Goal: Task Accomplishment & Management: Use online tool/utility

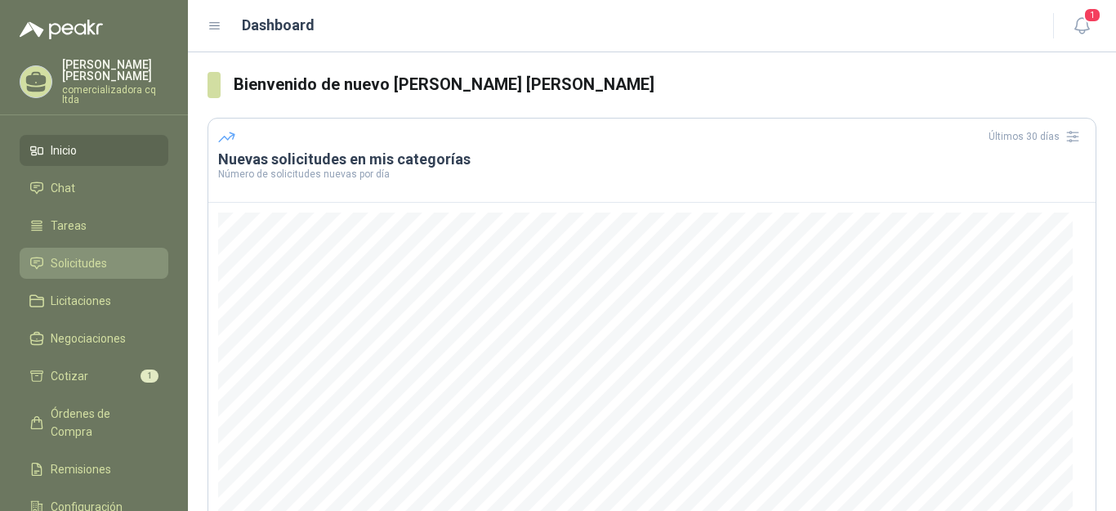
click at [75, 258] on span "Solicitudes" at bounding box center [79, 263] width 56 height 18
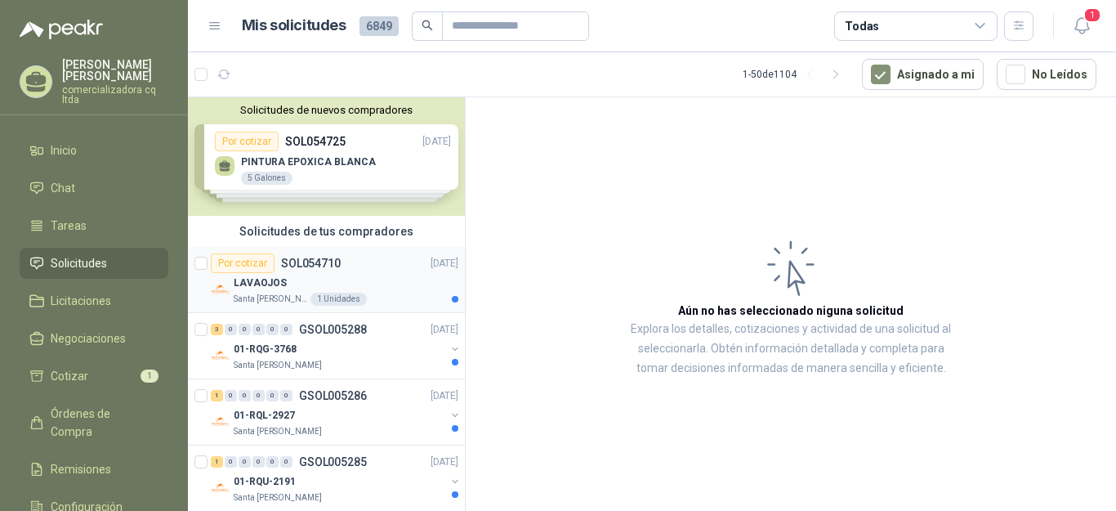
click at [288, 268] on p "SOL054710" at bounding box center [311, 262] width 60 height 11
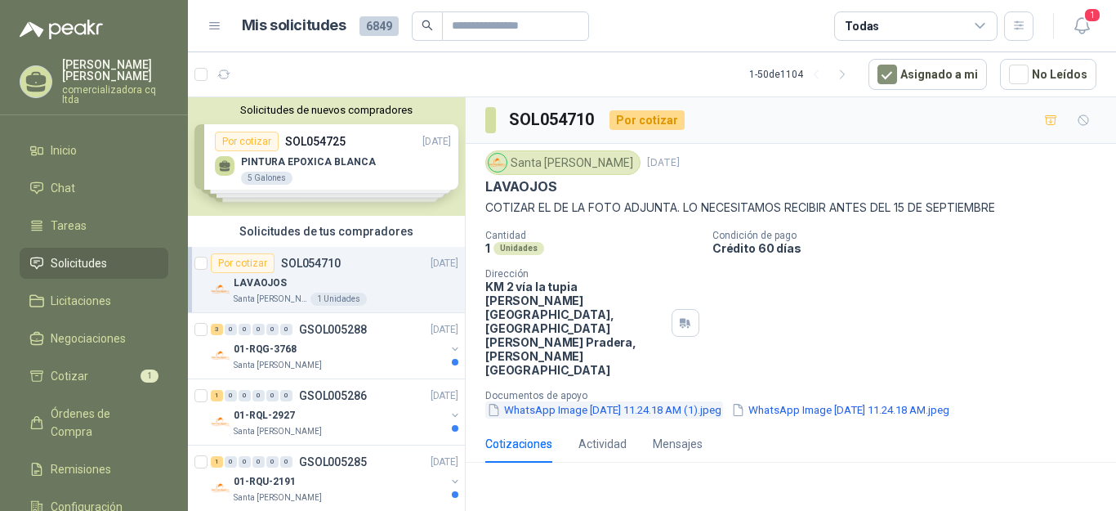
click at [590, 401] on button "WhatsApp Image [DATE] 11.24.18 AM (1).jpeg" at bounding box center [604, 409] width 238 height 17
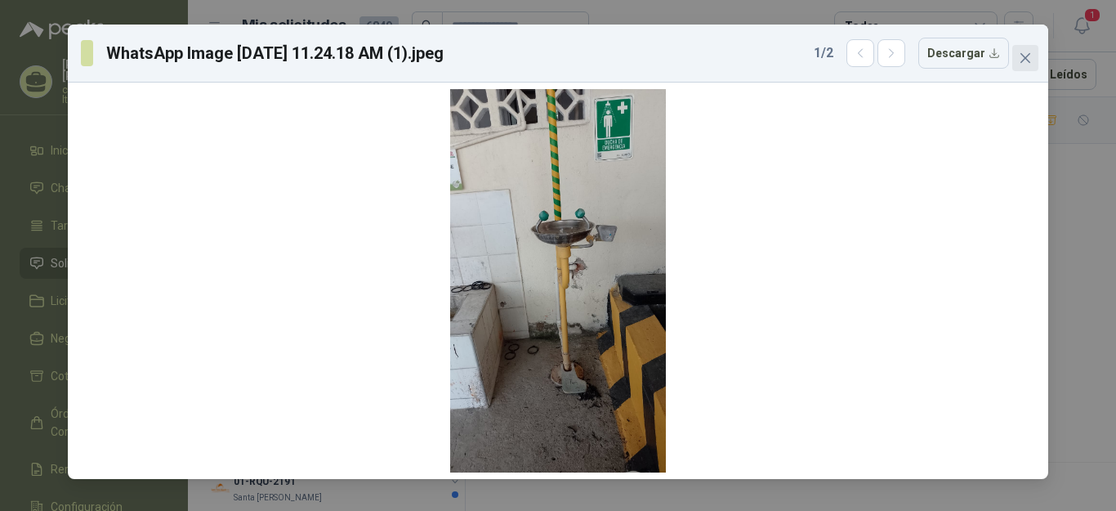
click at [1021, 59] on icon "close" at bounding box center [1025, 57] width 13 height 13
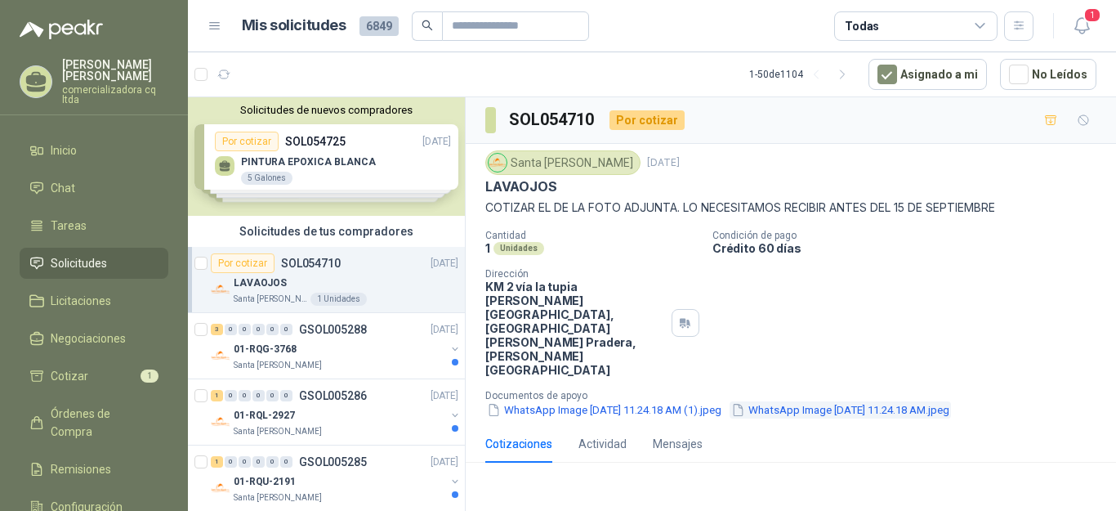
click at [729, 401] on button "WhatsApp Image [DATE] 11.24.18 AM.jpeg" at bounding box center [839, 409] width 221 height 17
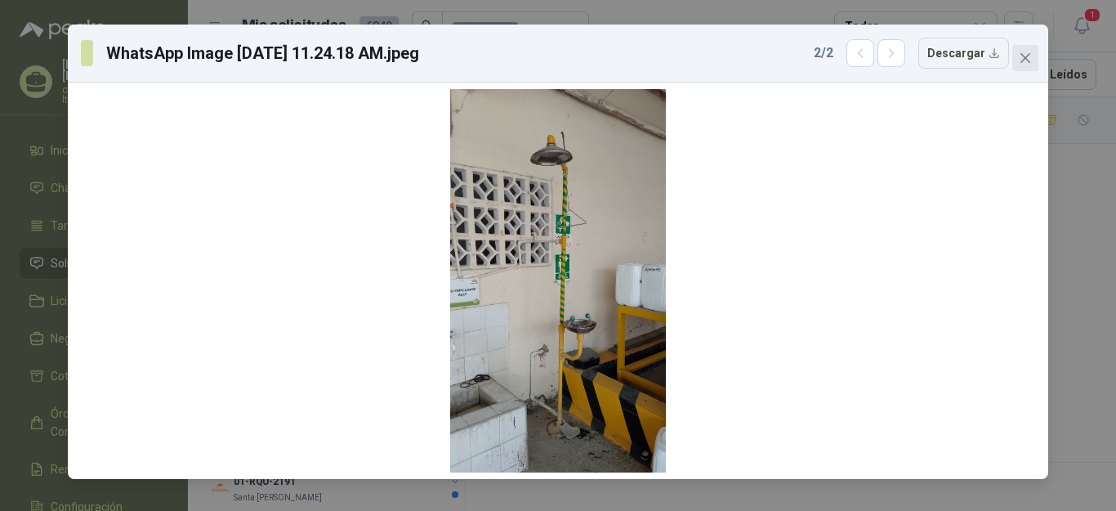
click at [1025, 53] on icon "close" at bounding box center [1025, 57] width 13 height 13
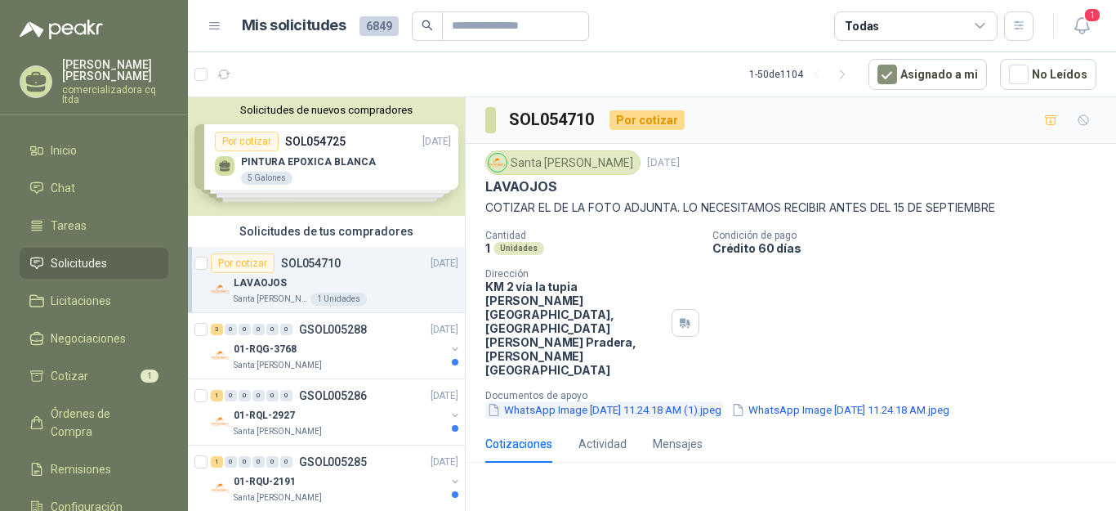
click at [540, 401] on button "WhatsApp Image [DATE] 11.24.18 AM (1).jpeg" at bounding box center [604, 409] width 238 height 17
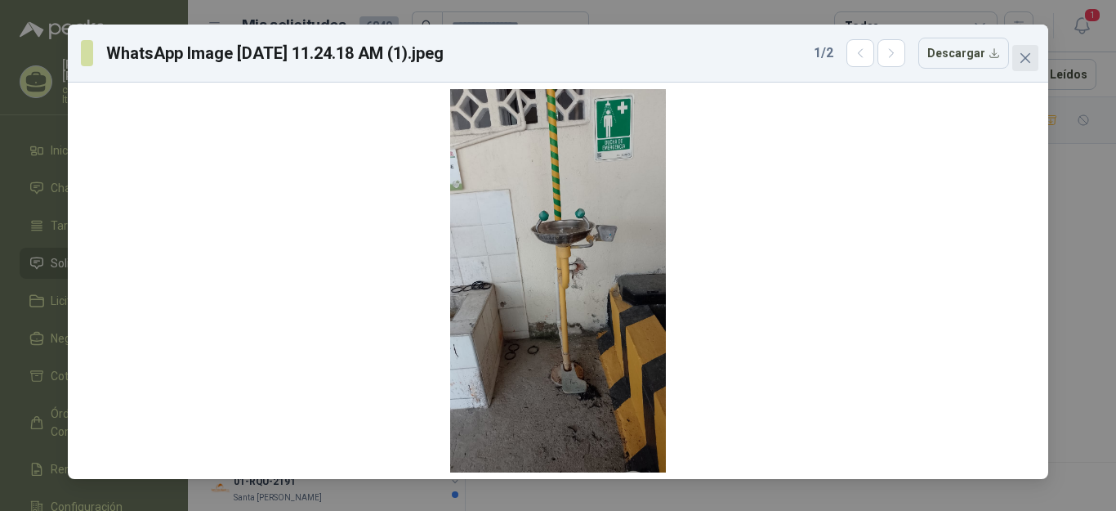
click at [1025, 61] on icon "close" at bounding box center [1025, 57] width 13 height 13
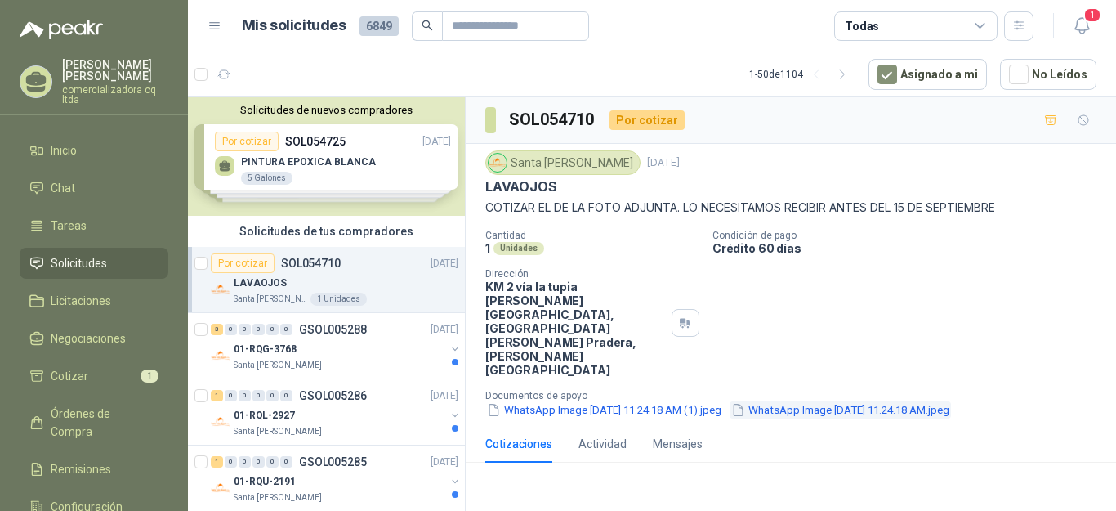
click at [729, 401] on button "WhatsApp Image [DATE] 11.24.18 AM.jpeg" at bounding box center [839, 409] width 221 height 17
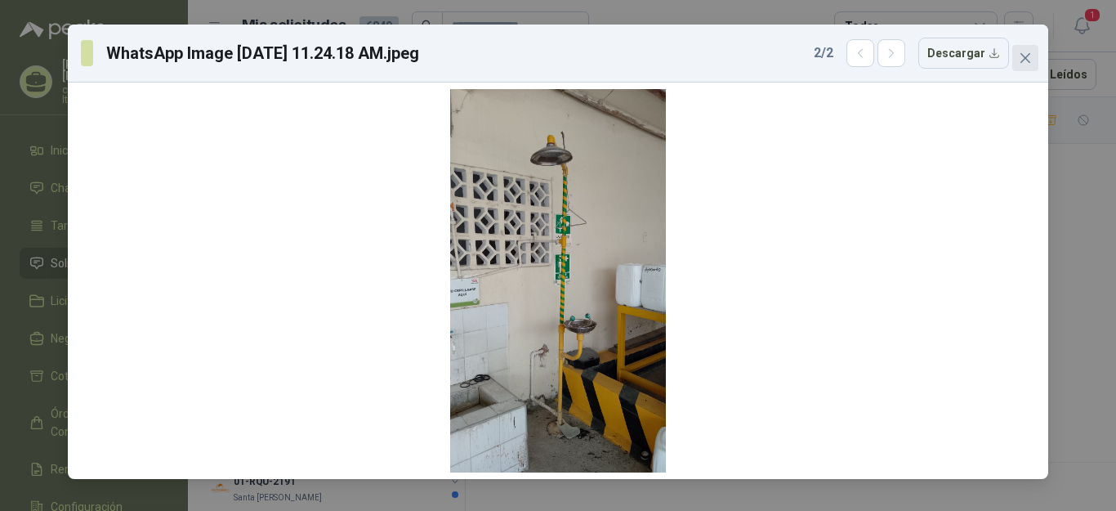
click at [1024, 54] on icon "close" at bounding box center [1025, 57] width 13 height 13
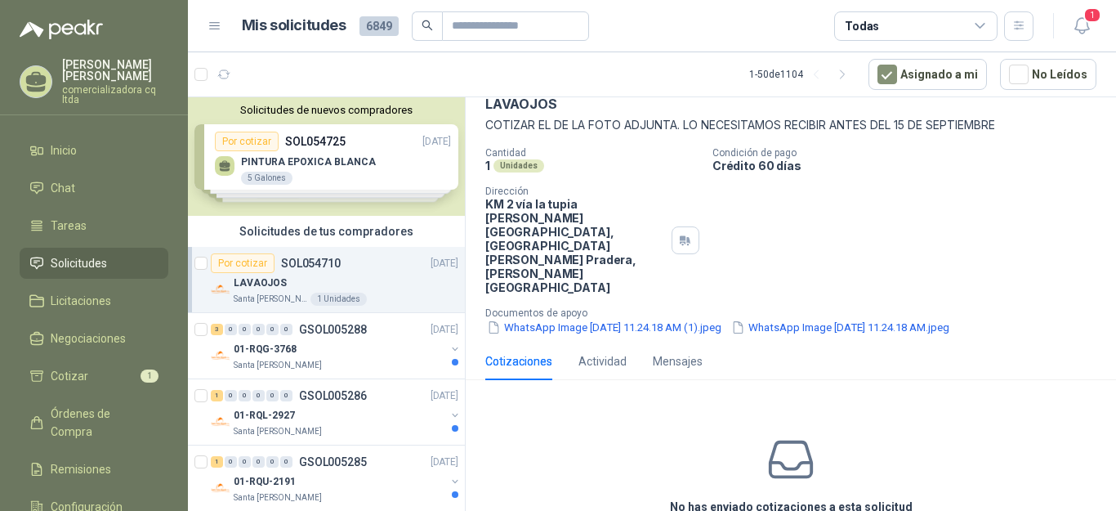
scroll to position [91, 0]
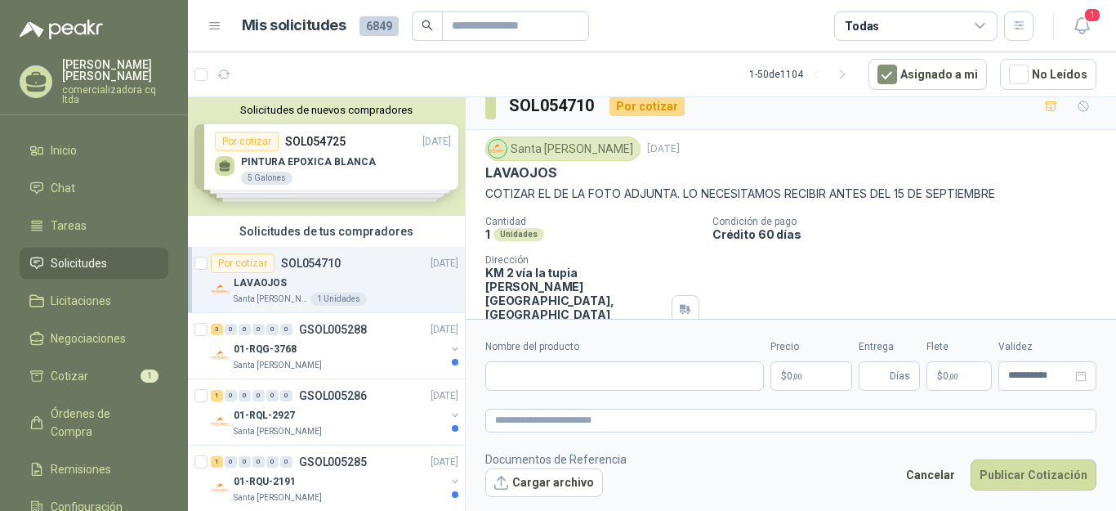
scroll to position [0, 0]
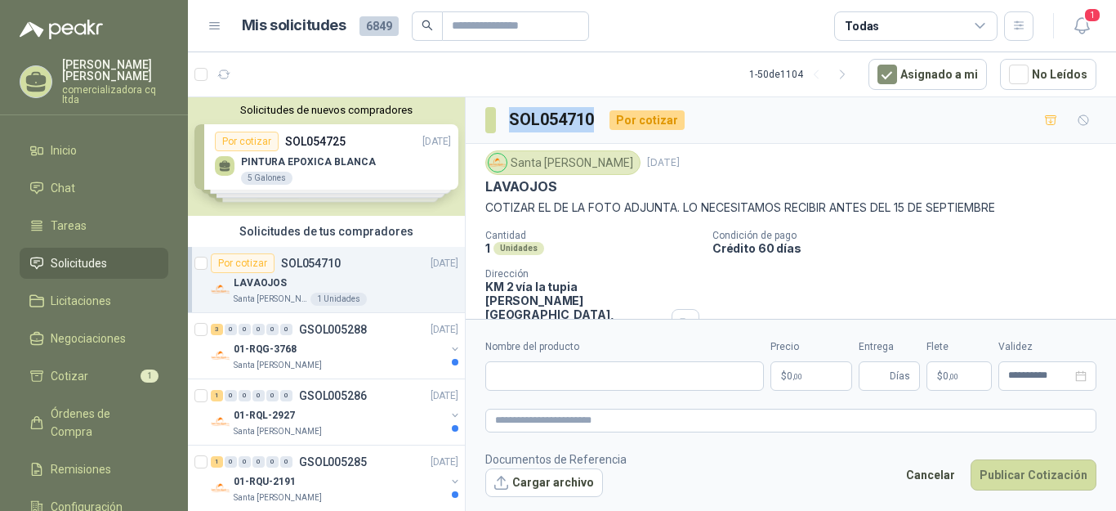
drag, startPoint x: 511, startPoint y: 116, endPoint x: 598, endPoint y: 116, distance: 87.4
click at [598, 116] on div "SOL054710 Por cotizar" at bounding box center [584, 120] width 199 height 26
copy h3 "SOL054710"
click at [533, 484] on button "Cargar archivo" at bounding box center [544, 482] width 118 height 29
click at [511, 371] on input "Nombre del producto" at bounding box center [624, 375] width 279 height 29
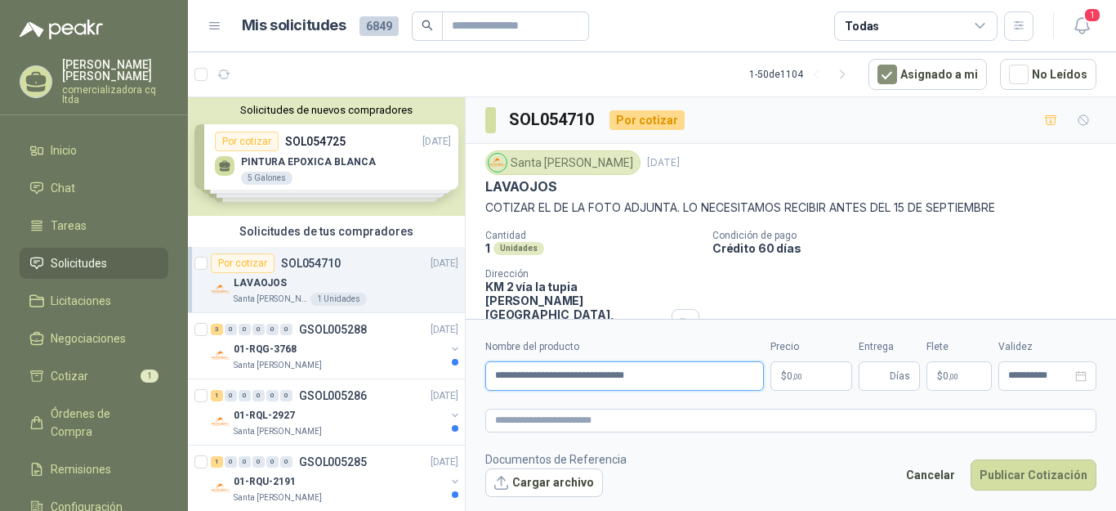
type input "**********"
click at [815, 377] on p "$ 0 ,00" at bounding box center [811, 375] width 82 height 29
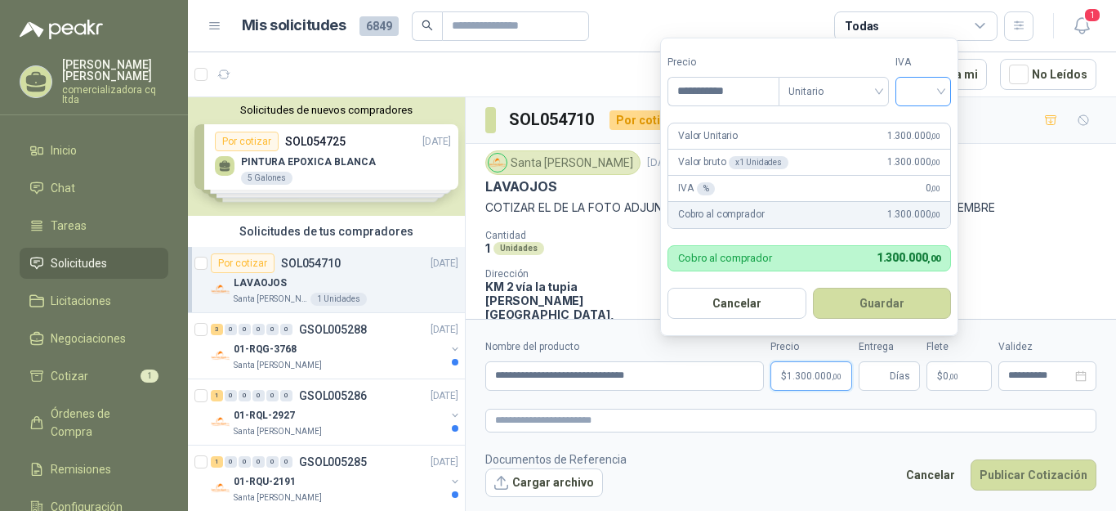
type input "**********"
click at [941, 92] on input "search" at bounding box center [923, 90] width 36 height 25
click at [929, 126] on div "19%" at bounding box center [927, 126] width 30 height 18
click at [871, 293] on button "Guardar" at bounding box center [884, 303] width 141 height 31
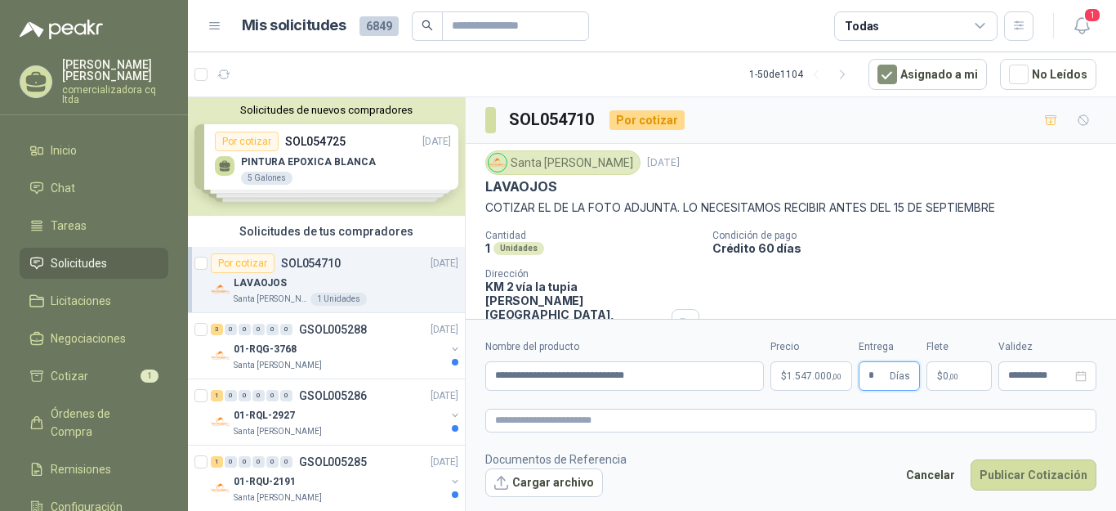
type input "*"
click at [551, 480] on button "Cargar archivo" at bounding box center [544, 482] width 118 height 29
click at [1037, 483] on button "Publicar Cotización" at bounding box center [1033, 474] width 126 height 31
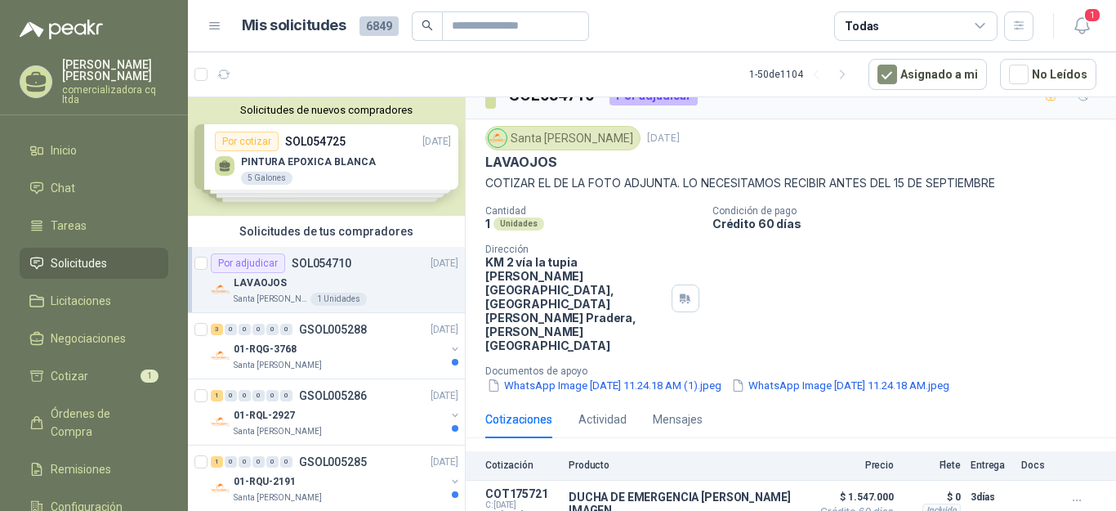
scroll to position [37, 0]
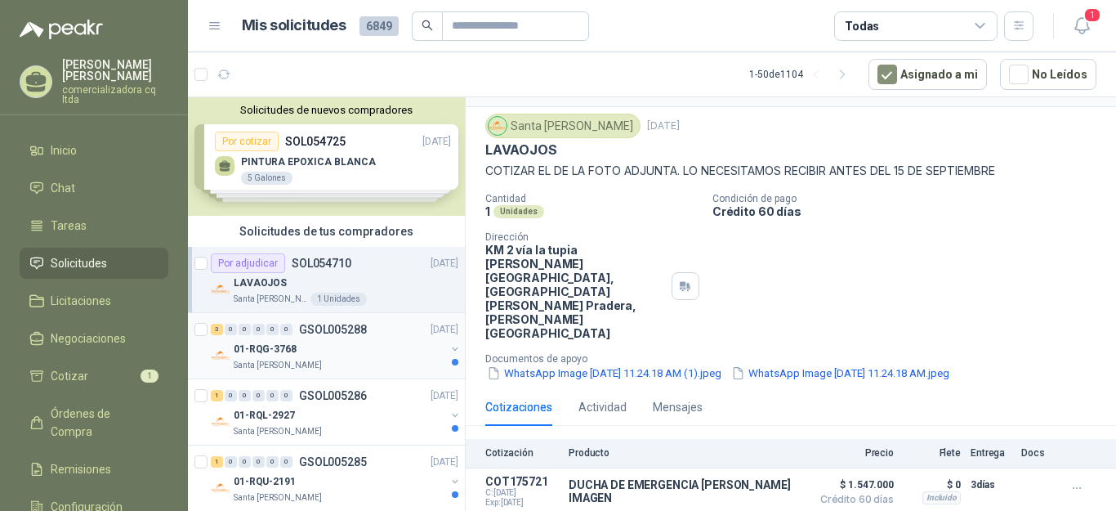
click at [287, 350] on p "01-RQG-3768" at bounding box center [265, 349] width 63 height 16
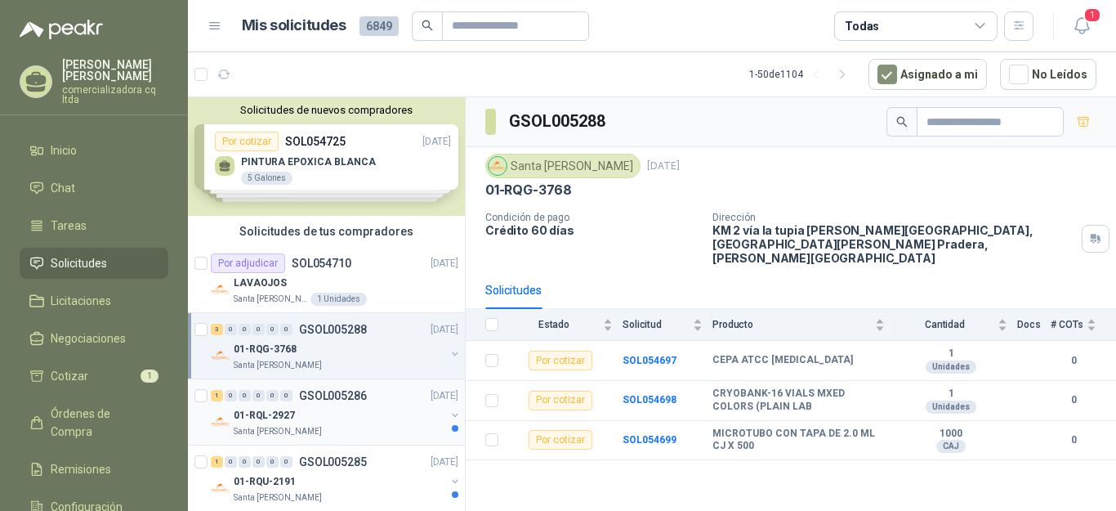
click at [263, 408] on p "01-RQL-2927" at bounding box center [264, 416] width 61 height 16
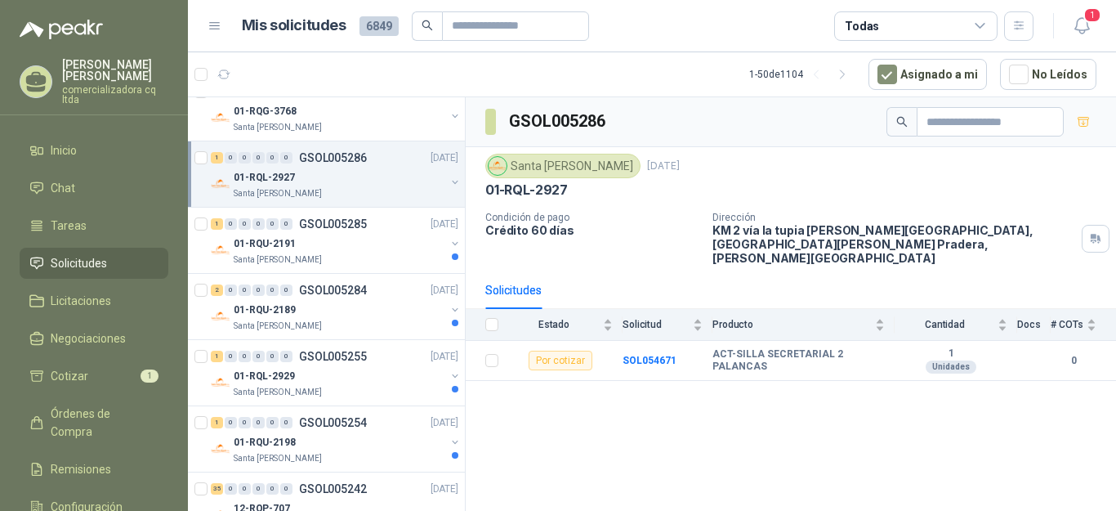
scroll to position [252, 0]
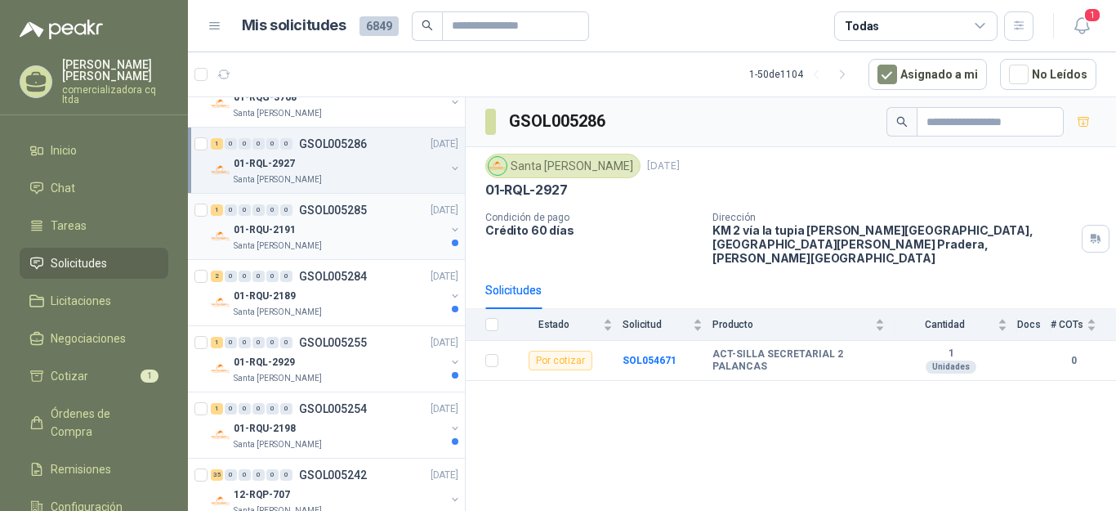
click at [274, 226] on p "01-RQU-2191" at bounding box center [265, 230] width 62 height 16
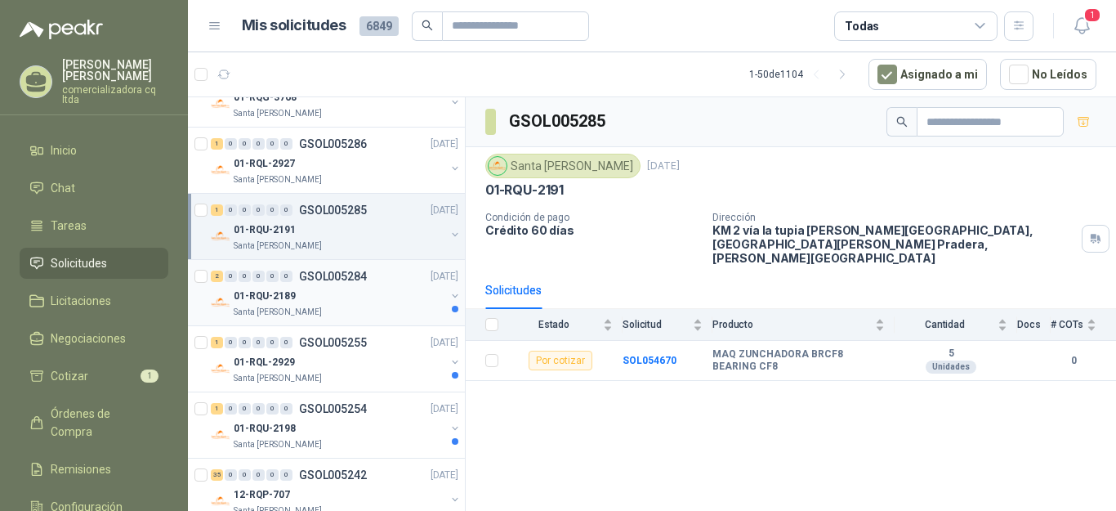
click at [270, 278] on div "0" at bounding box center [272, 275] width 12 height 11
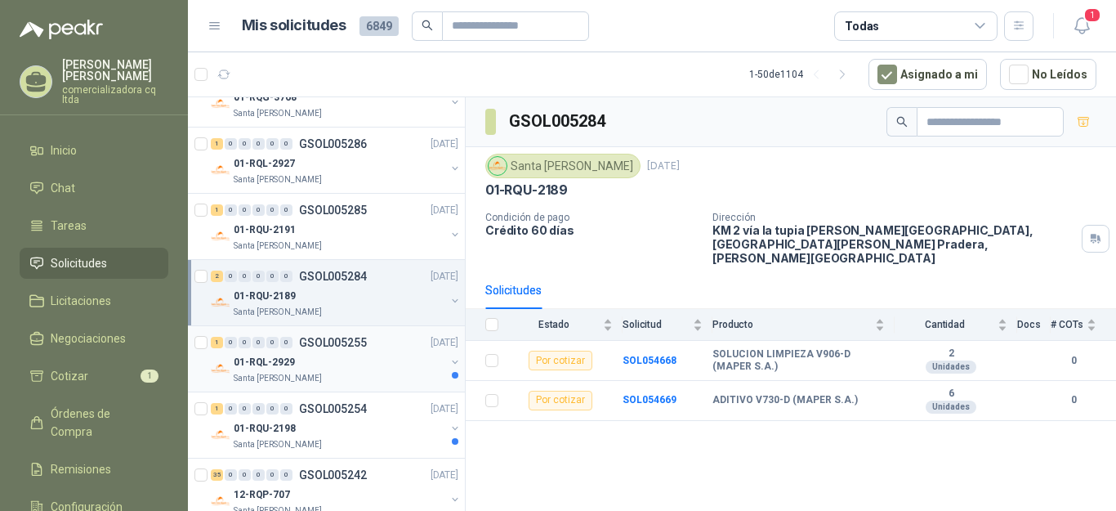
click at [290, 369] on p "01-RQL-2929" at bounding box center [264, 363] width 61 height 16
